Goal: Information Seeking & Learning: Learn about a topic

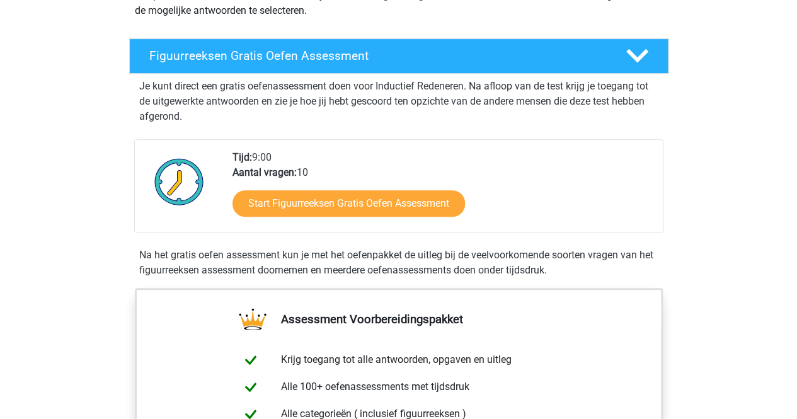
scroll to position [269, 0]
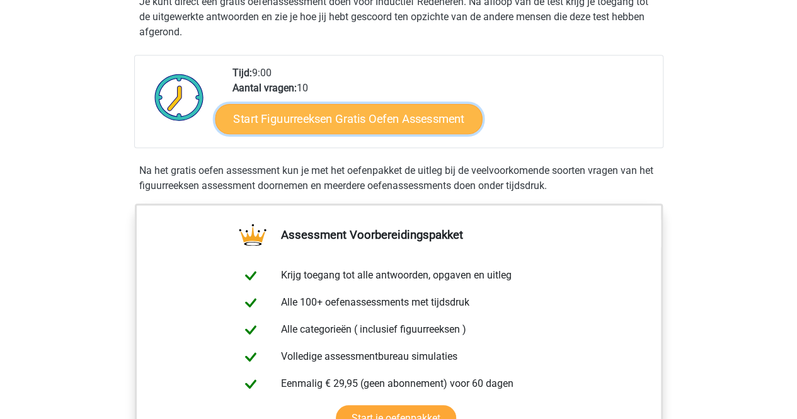
click at [359, 119] on link "Start Figuurreeksen Gratis Oefen Assessment" at bounding box center [348, 118] width 267 height 30
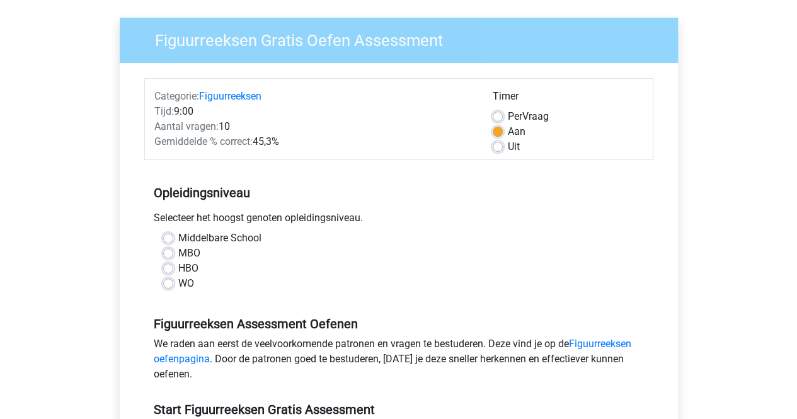
scroll to position [107, 0]
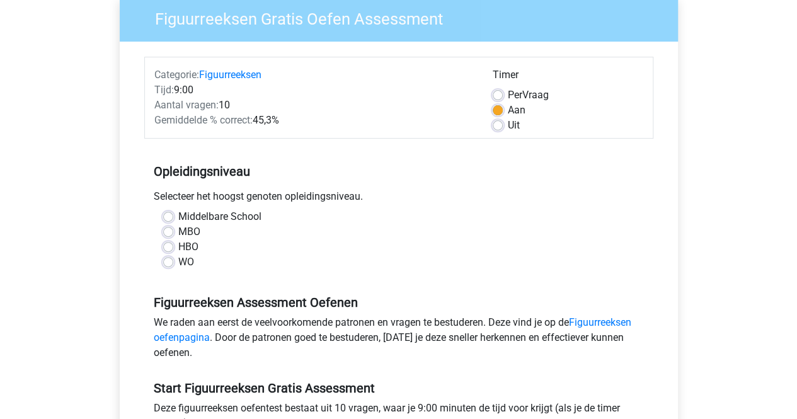
click at [178, 229] on label "MBO" at bounding box center [189, 231] width 22 height 15
click at [167, 229] on input "MBO" at bounding box center [168, 230] width 10 height 13
radio input "true"
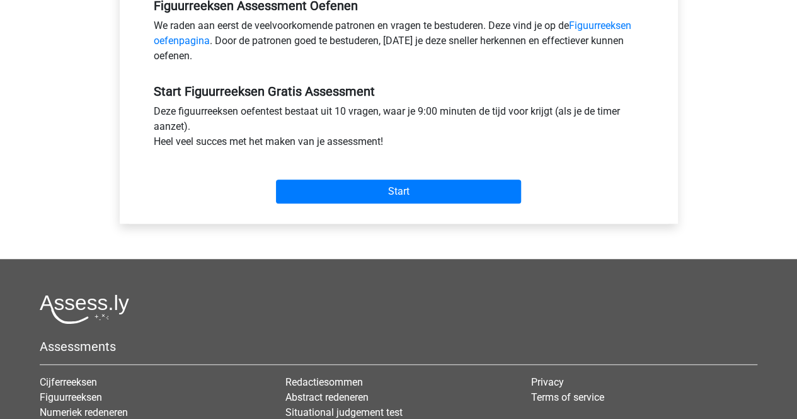
click at [339, 172] on div "Start" at bounding box center [398, 181] width 509 height 44
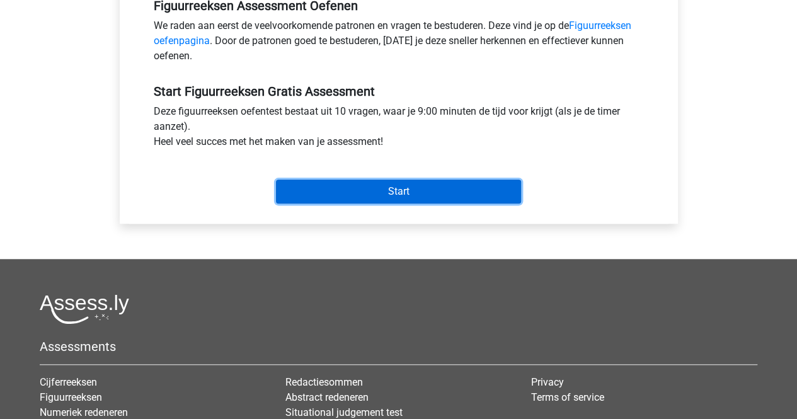
click at [358, 187] on input "Start" at bounding box center [398, 192] width 245 height 24
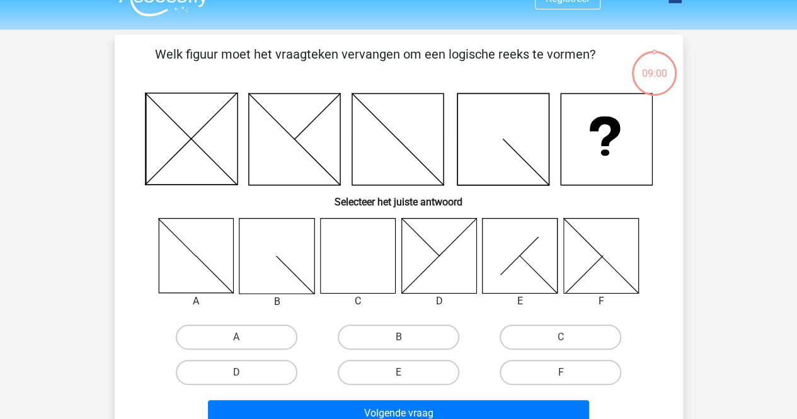
scroll to position [24, 0]
click at [573, 335] on label "C" at bounding box center [561, 336] width 122 height 25
click at [569, 336] on input "C" at bounding box center [565, 340] width 8 height 8
radio input "true"
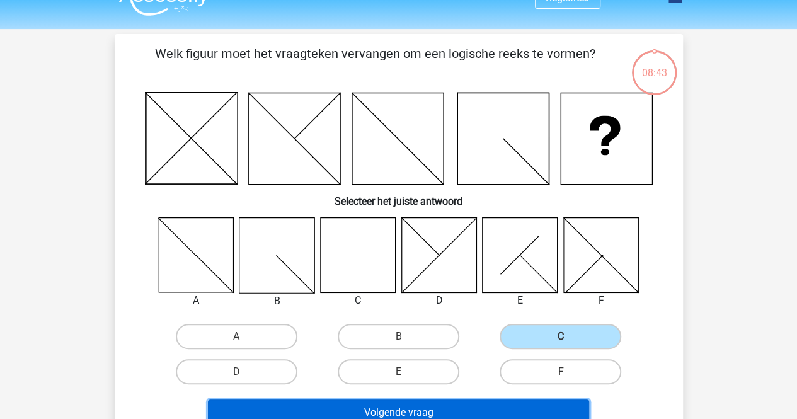
click at [415, 411] on button "Volgende vraag" at bounding box center [398, 412] width 381 height 26
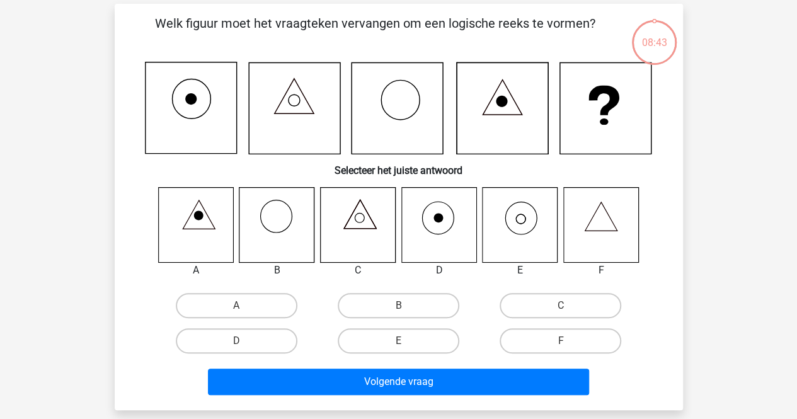
scroll to position [58, 0]
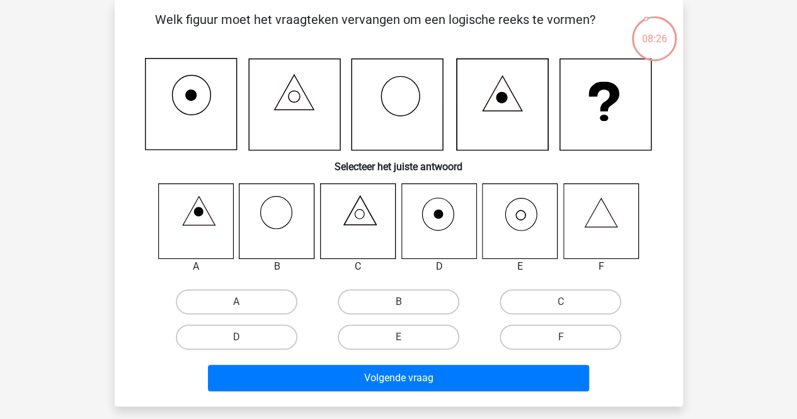
click at [523, 227] on icon at bounding box center [520, 220] width 75 height 75
click at [420, 335] on label "E" at bounding box center [399, 336] width 122 height 25
click at [406, 337] on input "E" at bounding box center [402, 341] width 8 height 8
radio input "true"
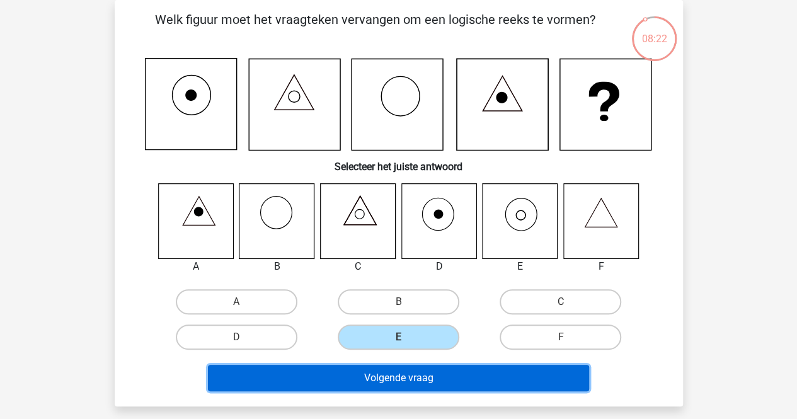
click at [397, 377] on button "Volgende vraag" at bounding box center [398, 378] width 381 height 26
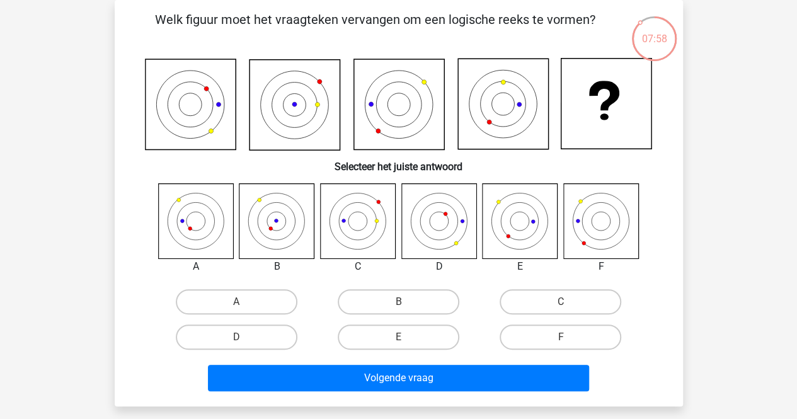
click at [201, 231] on icon at bounding box center [195, 220] width 75 height 75
click at [267, 299] on label "A" at bounding box center [237, 301] width 122 height 25
click at [244, 302] on input "A" at bounding box center [240, 306] width 8 height 8
radio input "true"
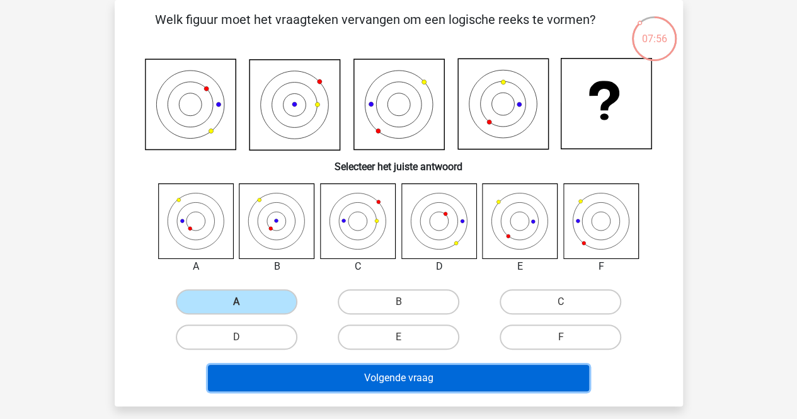
click at [386, 388] on button "Volgende vraag" at bounding box center [398, 378] width 381 height 26
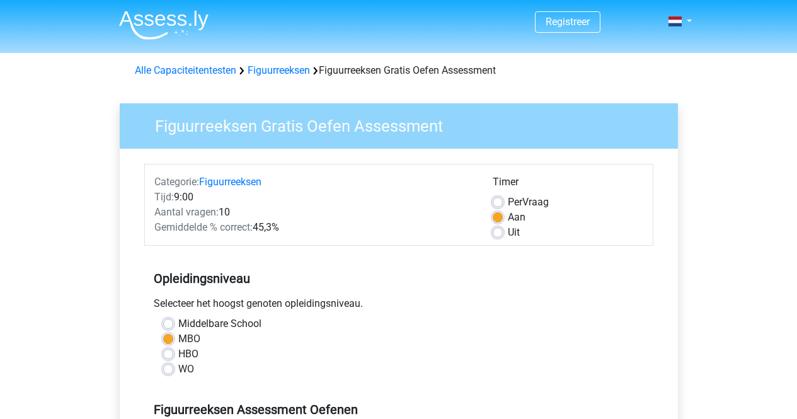
scroll to position [404, 0]
